Goal: Register for event/course

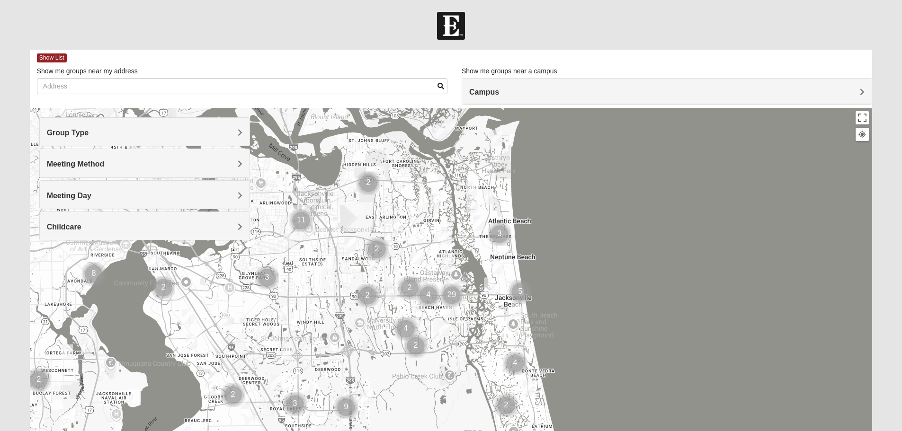
click at [105, 133] on h4 "Group Type" at bounding box center [144, 132] width 195 height 9
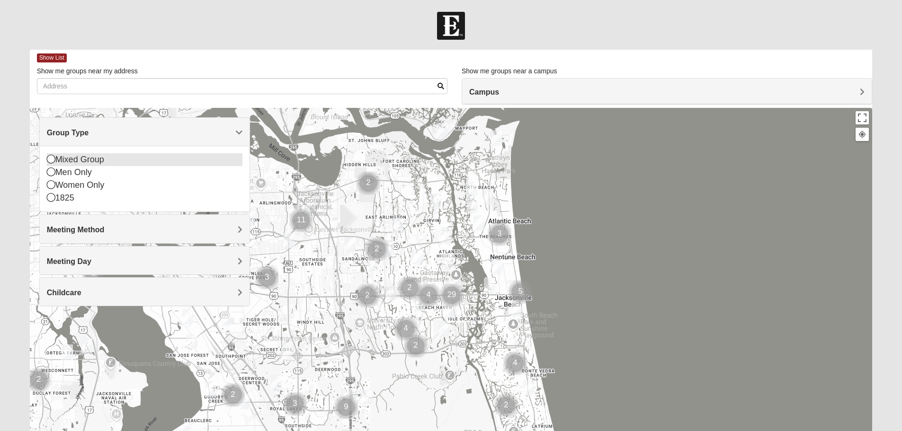
click at [91, 157] on div "Mixed Group" at bounding box center [144, 159] width 195 height 13
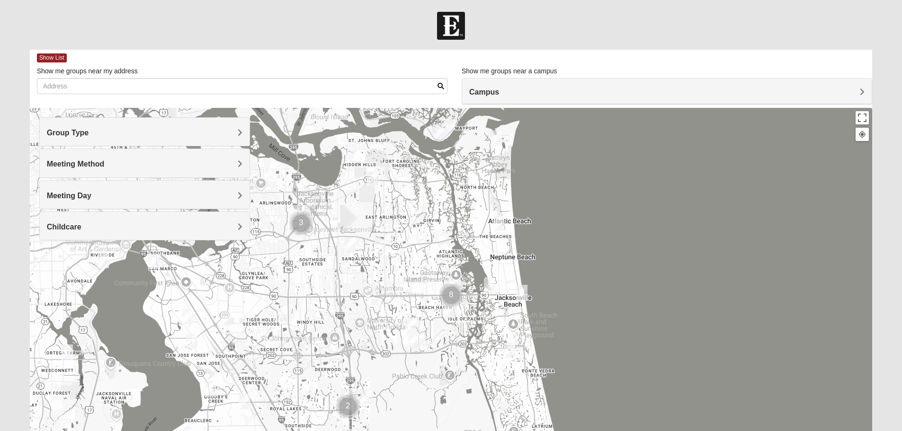
click at [89, 162] on span "Meeting Method" at bounding box center [76, 164] width 58 height 8
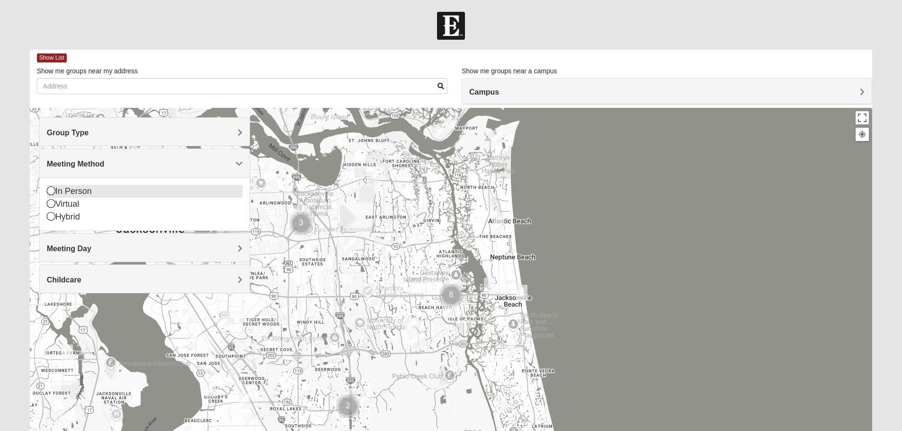
click at [69, 189] on div "In Person" at bounding box center [144, 191] width 195 height 13
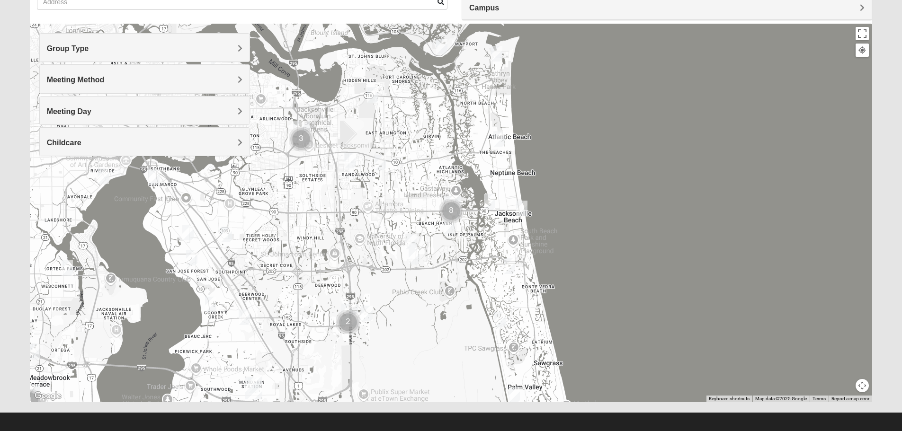
scroll to position [90, 0]
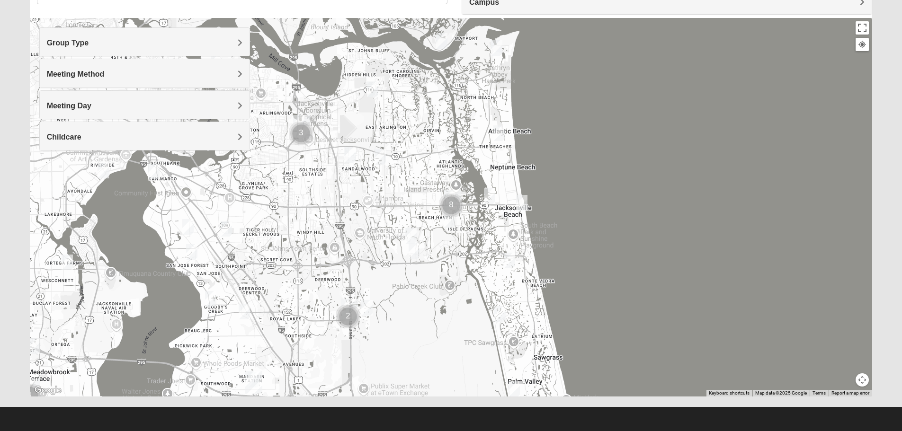
click at [145, 142] on div "Childcare" at bounding box center [145, 136] width 210 height 28
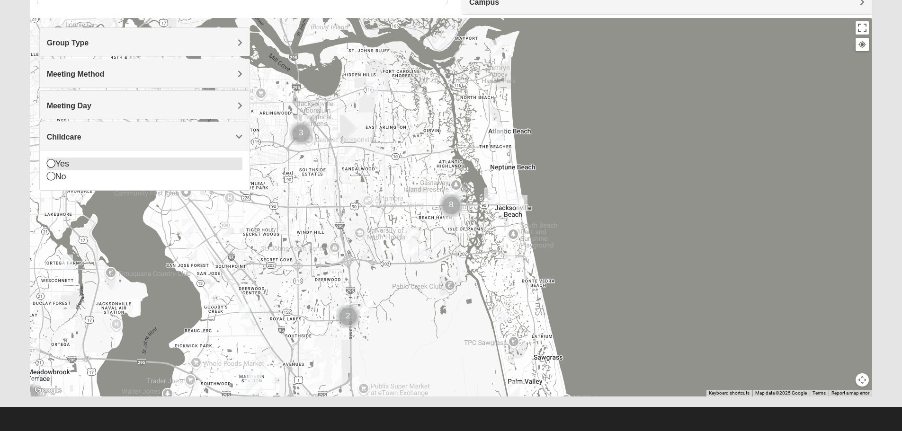
click at [71, 168] on div "Yes" at bounding box center [144, 164] width 195 height 13
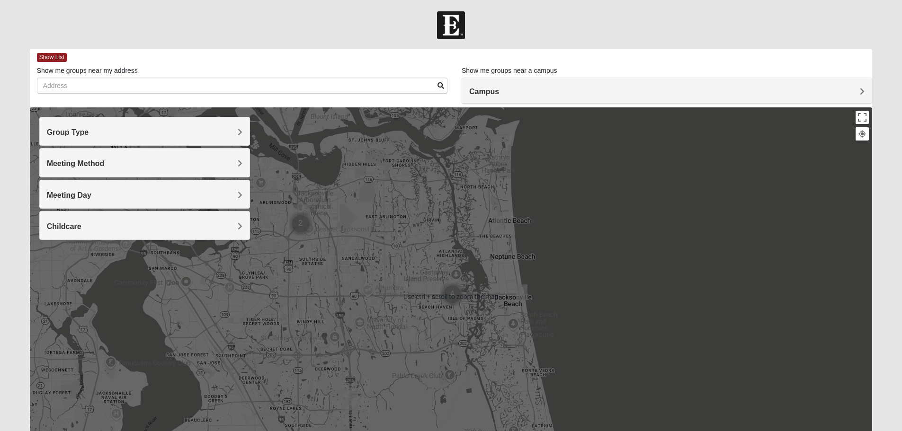
scroll to position [0, 0]
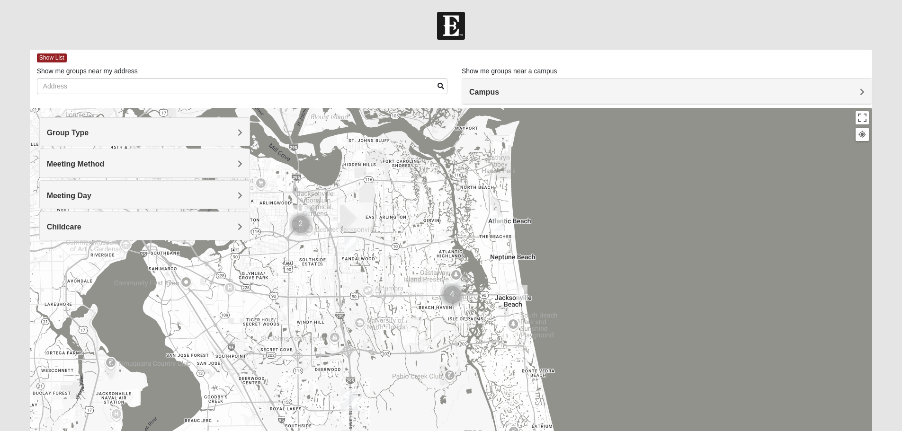
click at [492, 82] on div "Campus" at bounding box center [666, 92] width 409 height 26
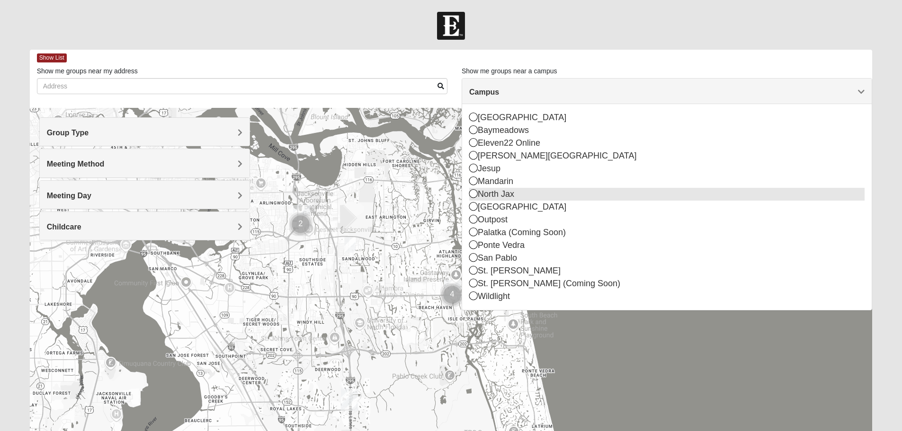
click at [477, 195] on icon at bounding box center [473, 193] width 9 height 9
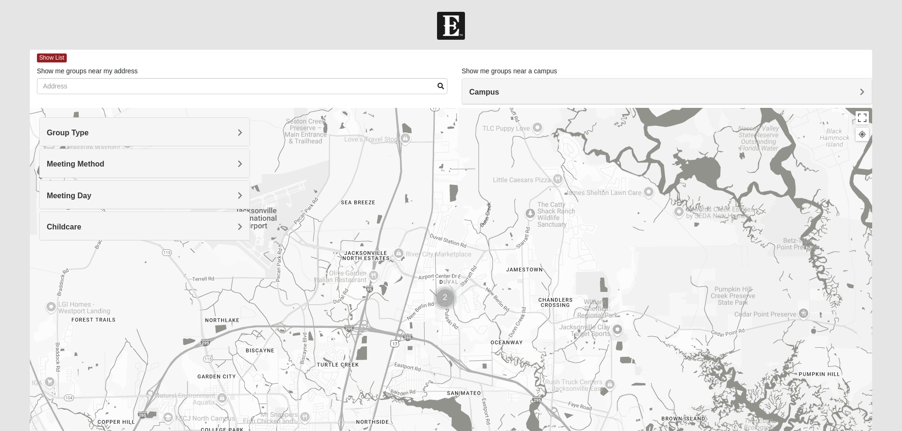
click at [449, 291] on img "Cluster of 2 groups" at bounding box center [445, 298] width 24 height 24
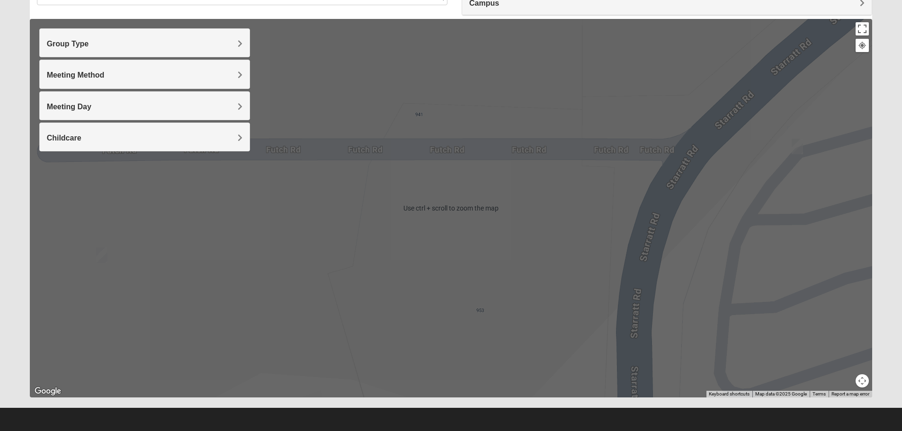
scroll to position [90, 0]
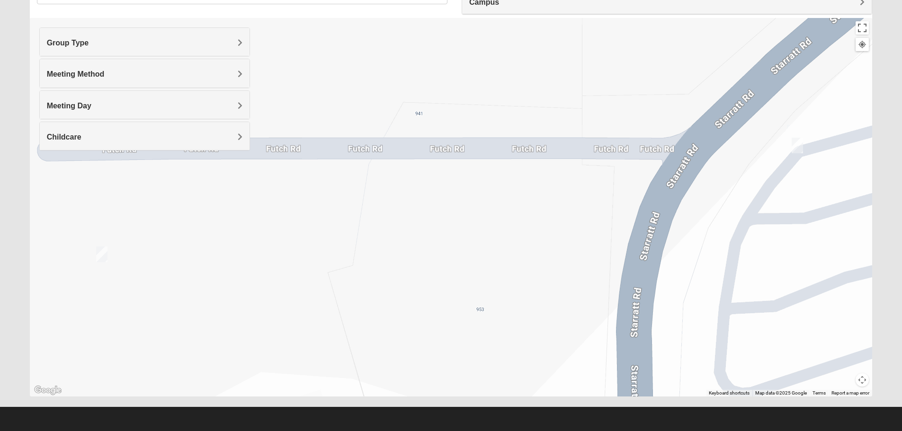
click at [101, 251] on img "On Campus Mixed Bales/Kentzell 32218" at bounding box center [101, 255] width 11 height 16
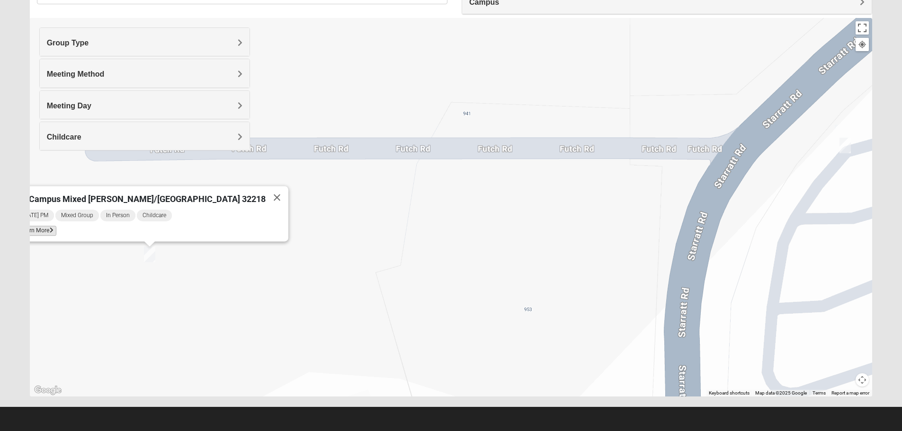
click at [56, 226] on span "Learn More" at bounding box center [37, 231] width 40 height 10
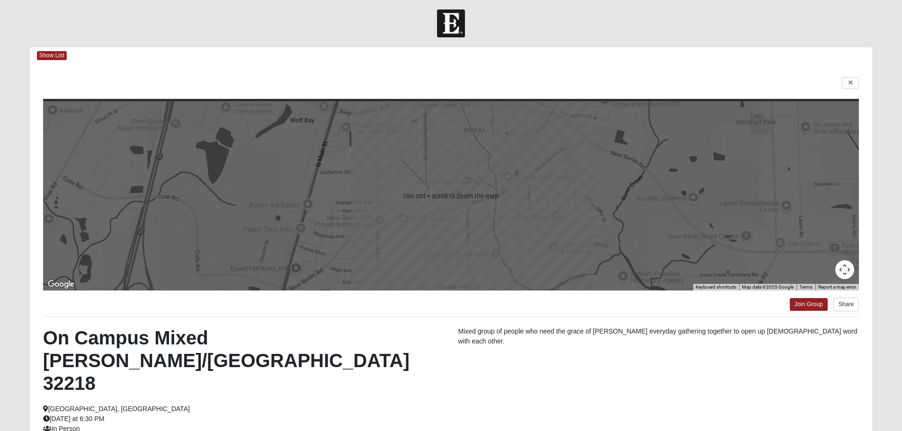
scroll to position [0, 0]
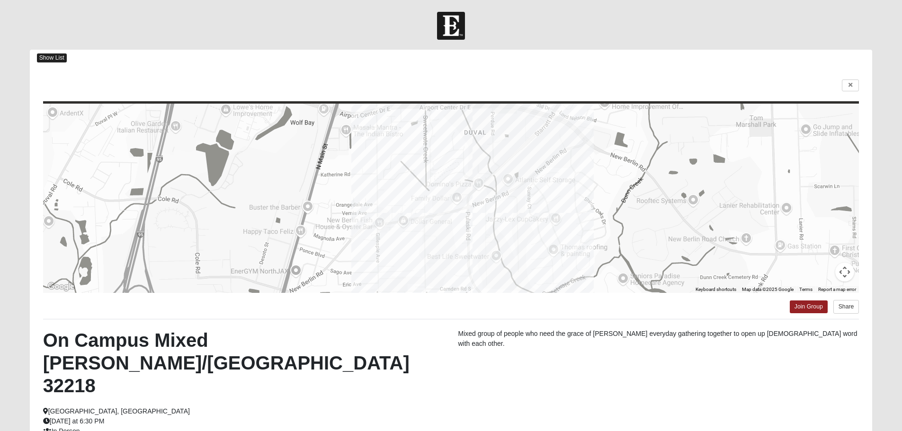
click at [44, 54] on span "Show List" at bounding box center [52, 57] width 30 height 9
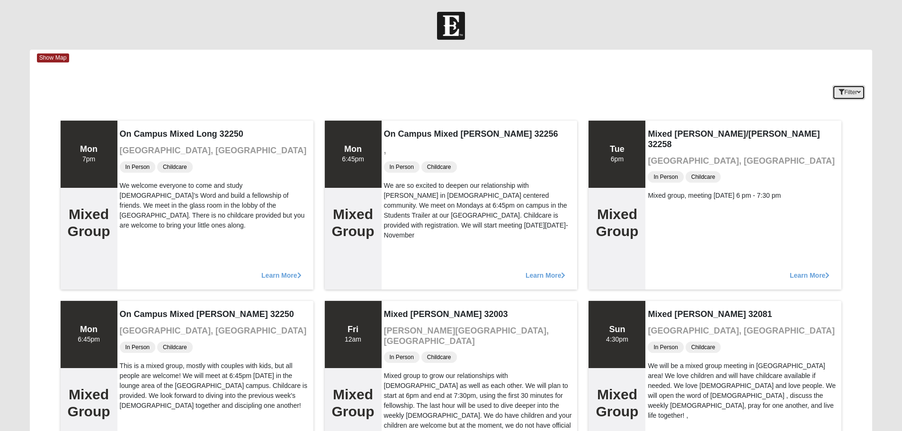
click at [856, 92] on button "Filter" at bounding box center [848, 92] width 33 height 15
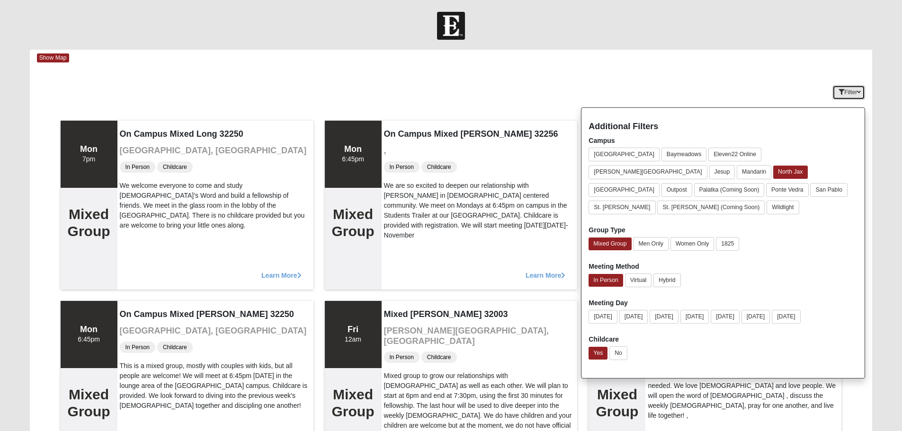
click at [840, 95] on icon "button" at bounding box center [841, 92] width 6 height 6
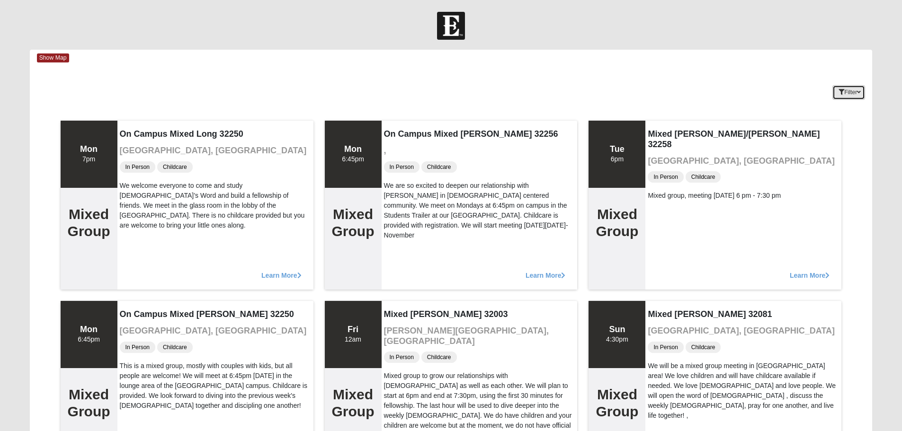
click at [845, 92] on button "Filter" at bounding box center [848, 92] width 33 height 15
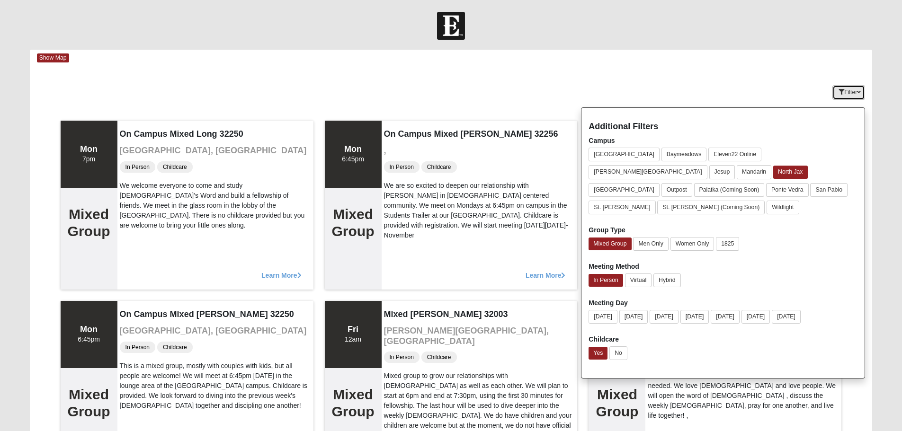
click at [853, 95] on button "Filter" at bounding box center [848, 92] width 33 height 15
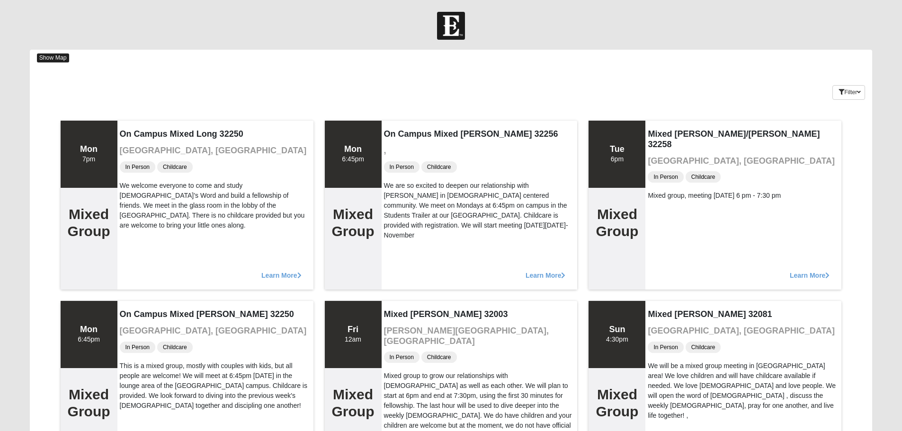
click at [65, 57] on span "Show Map" at bounding box center [53, 57] width 32 height 9
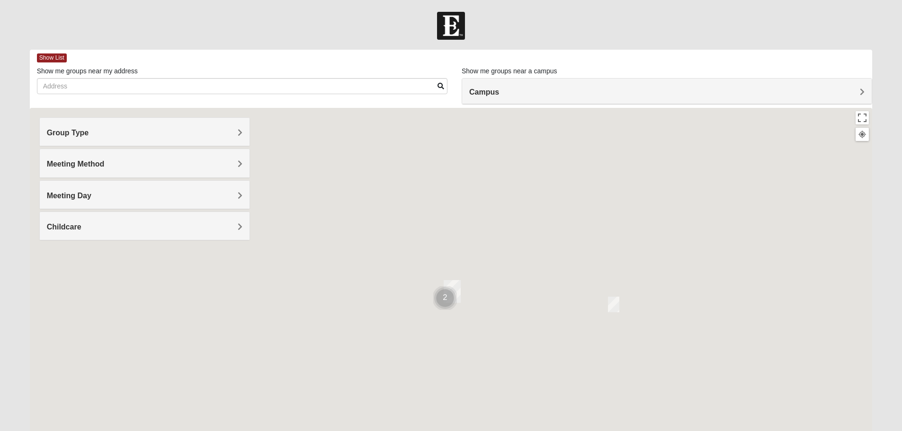
click at [607, 302] on div at bounding box center [451, 297] width 842 height 379
click at [610, 305] on img "Mixed Lancaster 32226" at bounding box center [613, 305] width 11 height 16
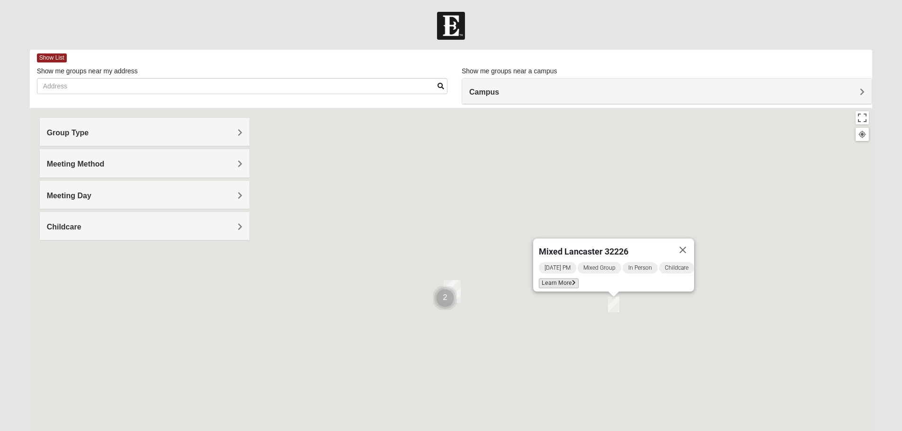
click at [557, 278] on span "Learn More" at bounding box center [559, 283] width 40 height 10
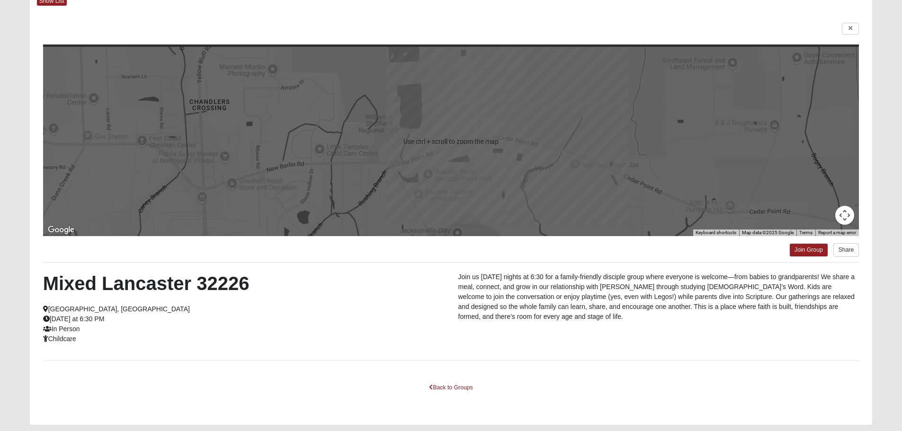
scroll to position [85, 0]
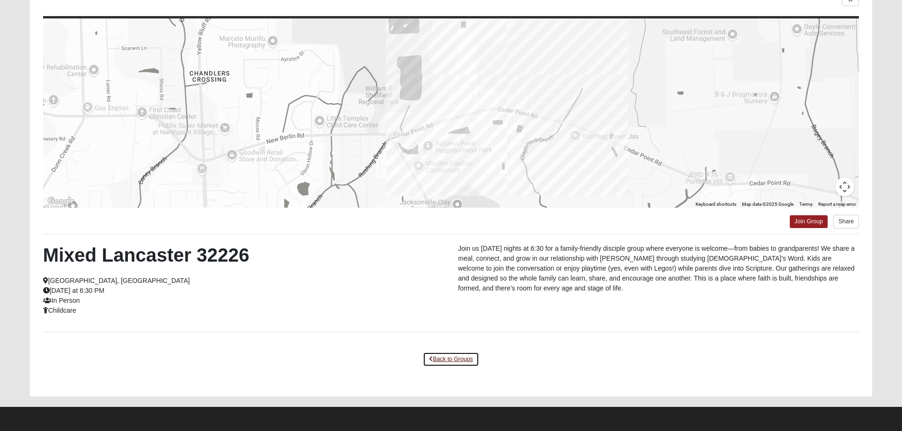
click at [471, 357] on link "Back to Groups" at bounding box center [451, 359] width 56 height 15
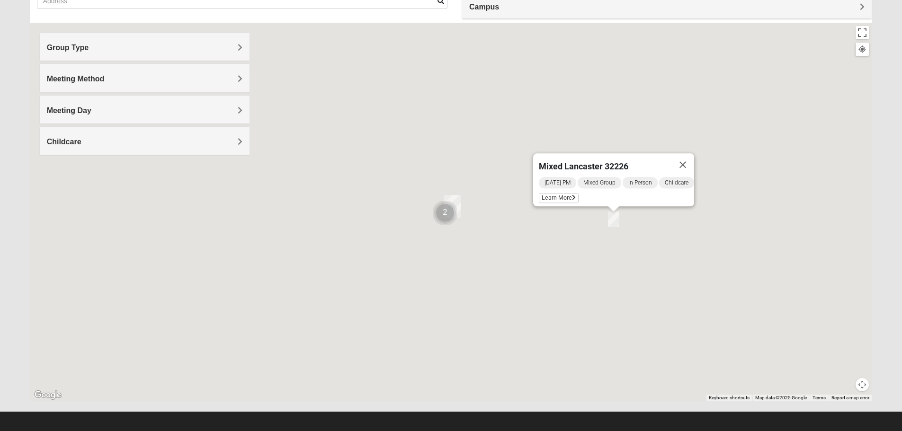
click at [447, 214] on img "Cluster of 2 groups" at bounding box center [445, 213] width 24 height 24
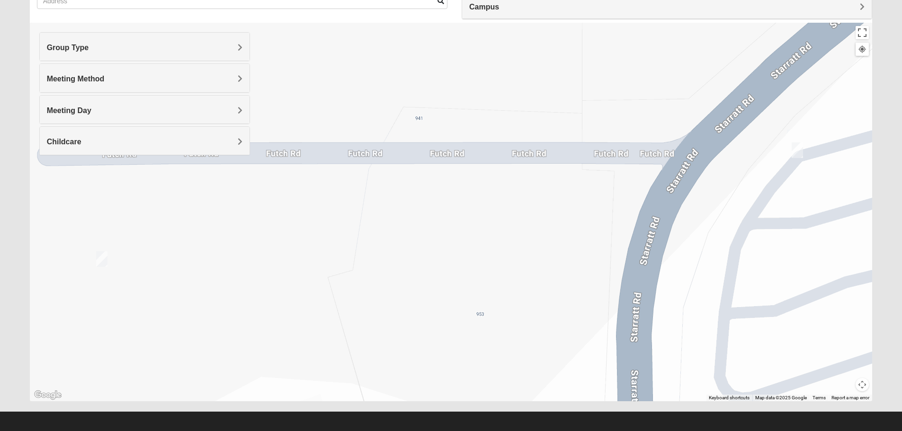
click at [100, 261] on img "On Campus Mixed Bales/Kentzell 32218" at bounding box center [101, 259] width 11 height 16
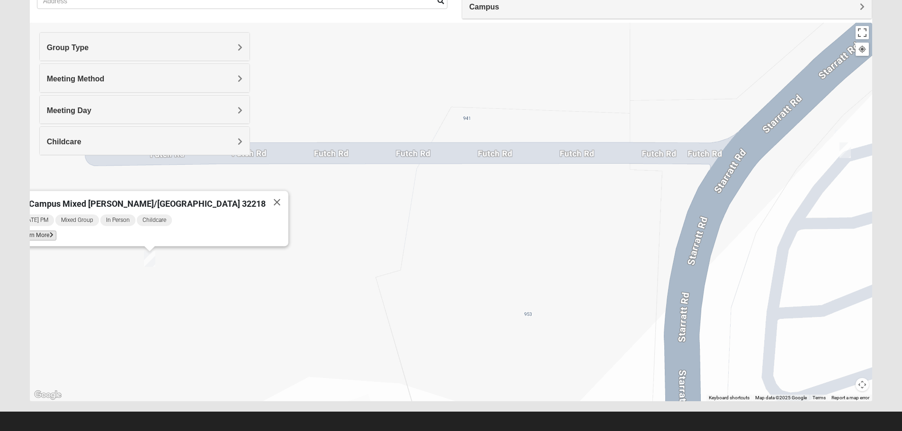
click at [56, 231] on span "Learn More" at bounding box center [37, 236] width 40 height 10
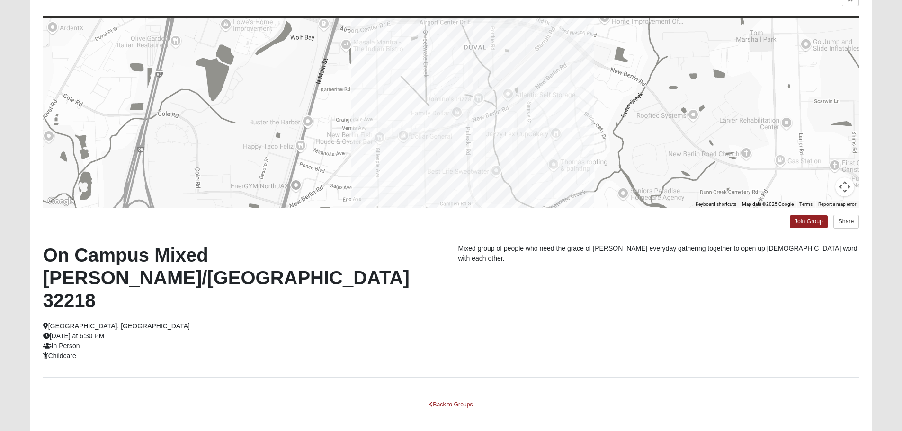
scroll to position [38, 0]
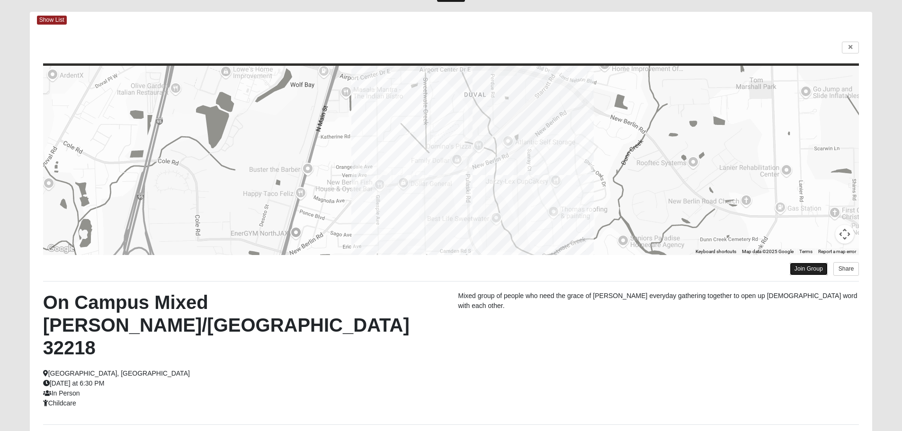
click at [812, 270] on link "Join Group" at bounding box center [808, 269] width 38 height 13
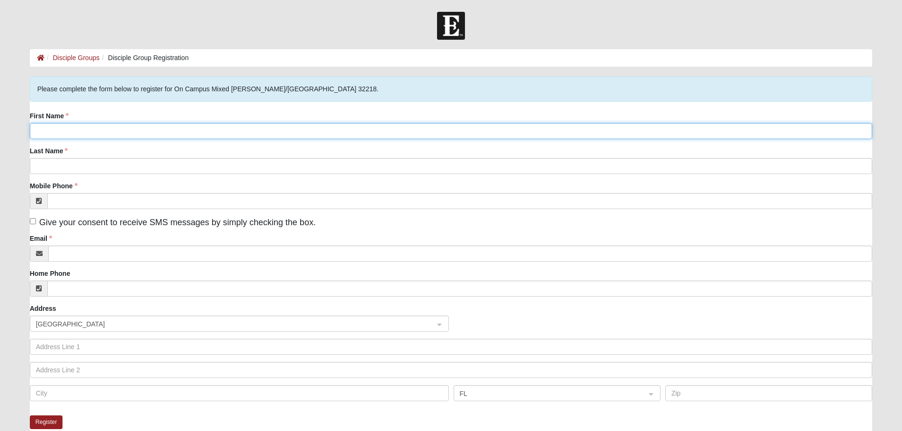
click at [46, 130] on input "First Name" at bounding box center [451, 131] width 842 height 16
type input "[PERSON_NAME]"
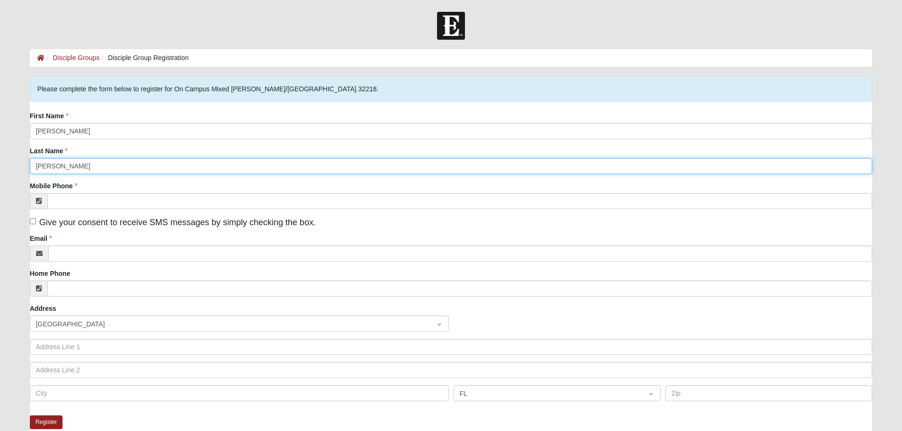
type input "[PERSON_NAME]"
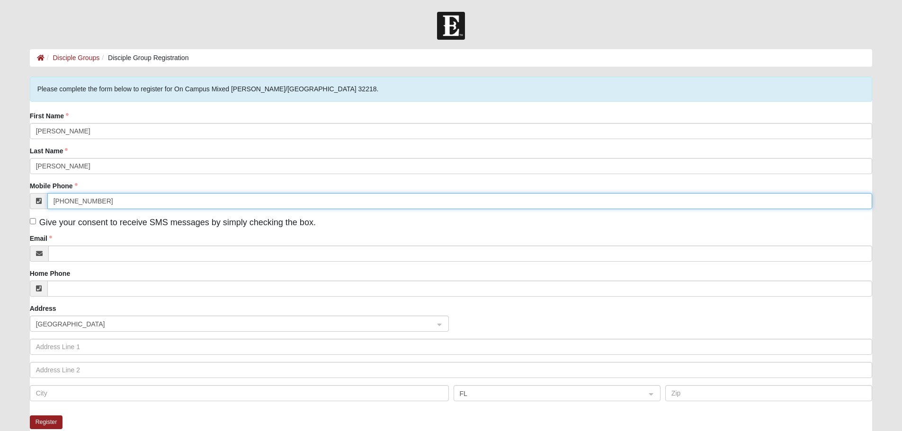
type input "[PHONE_NUMBER]"
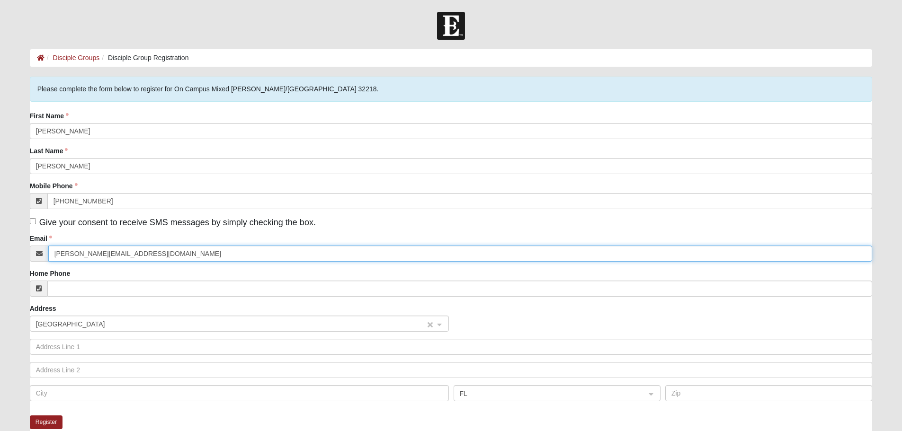
click at [65, 328] on span "[GEOGRAPHIC_DATA]" at bounding box center [231, 324] width 390 height 10
type input "[PERSON_NAME][EMAIL_ADDRESS][DOMAIN_NAME]"
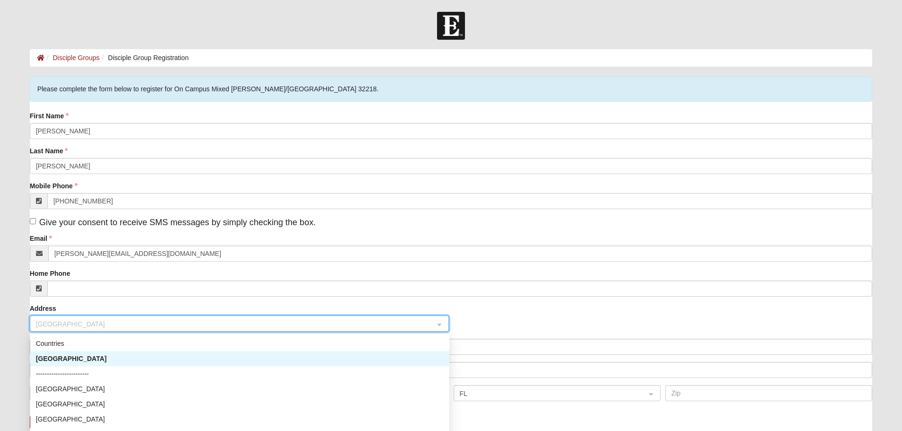
click at [59, 358] on div "[GEOGRAPHIC_DATA]" at bounding box center [240, 359] width 408 height 10
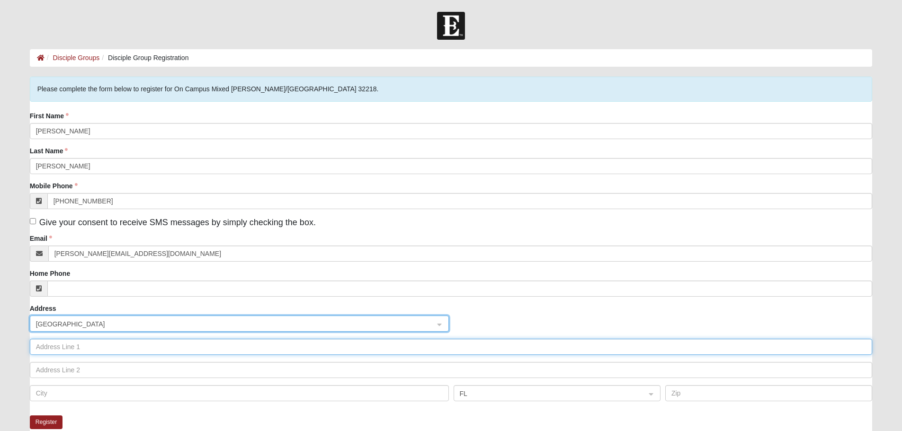
click at [65, 348] on input "text" at bounding box center [451, 347] width 842 height 16
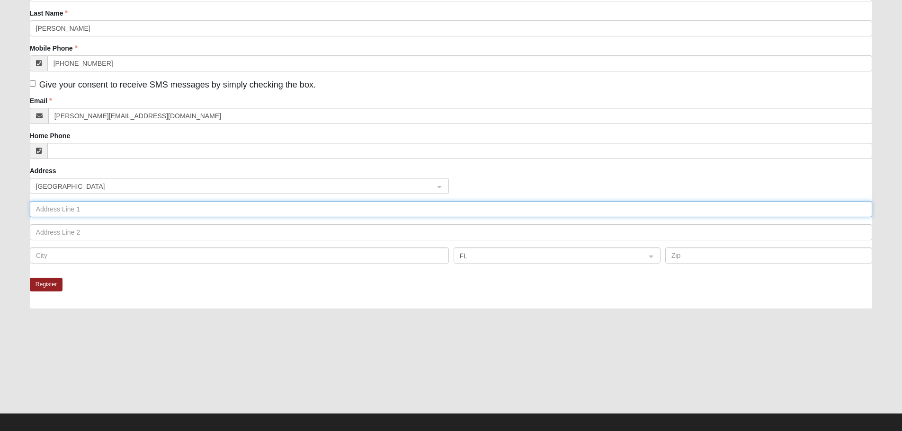
scroll to position [142, 0]
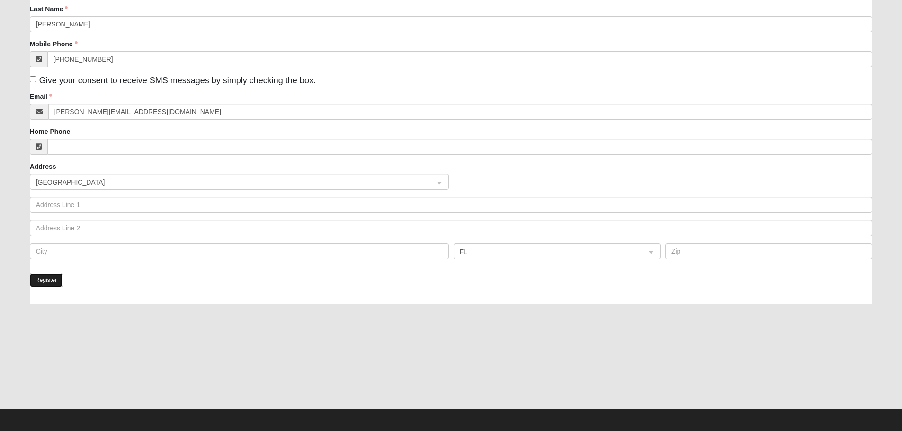
click at [46, 281] on button "Register" at bounding box center [46, 281] width 33 height 14
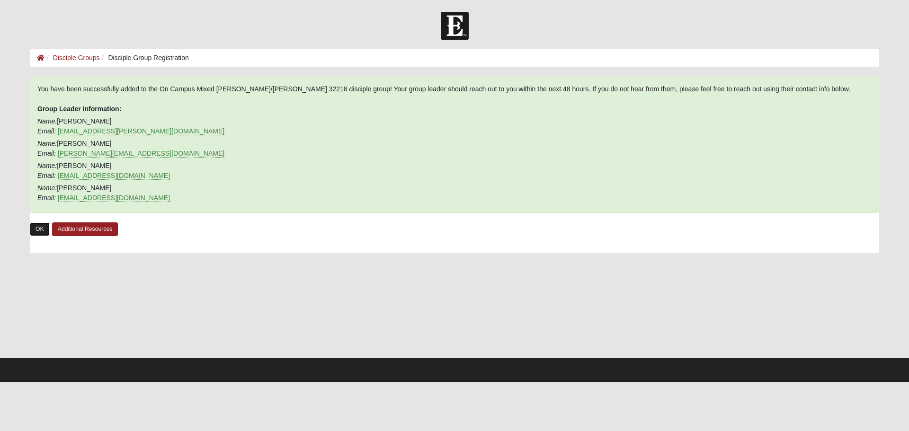
click at [37, 230] on link "OK" at bounding box center [40, 229] width 20 height 14
